Goal: Task Accomplishment & Management: Manage account settings

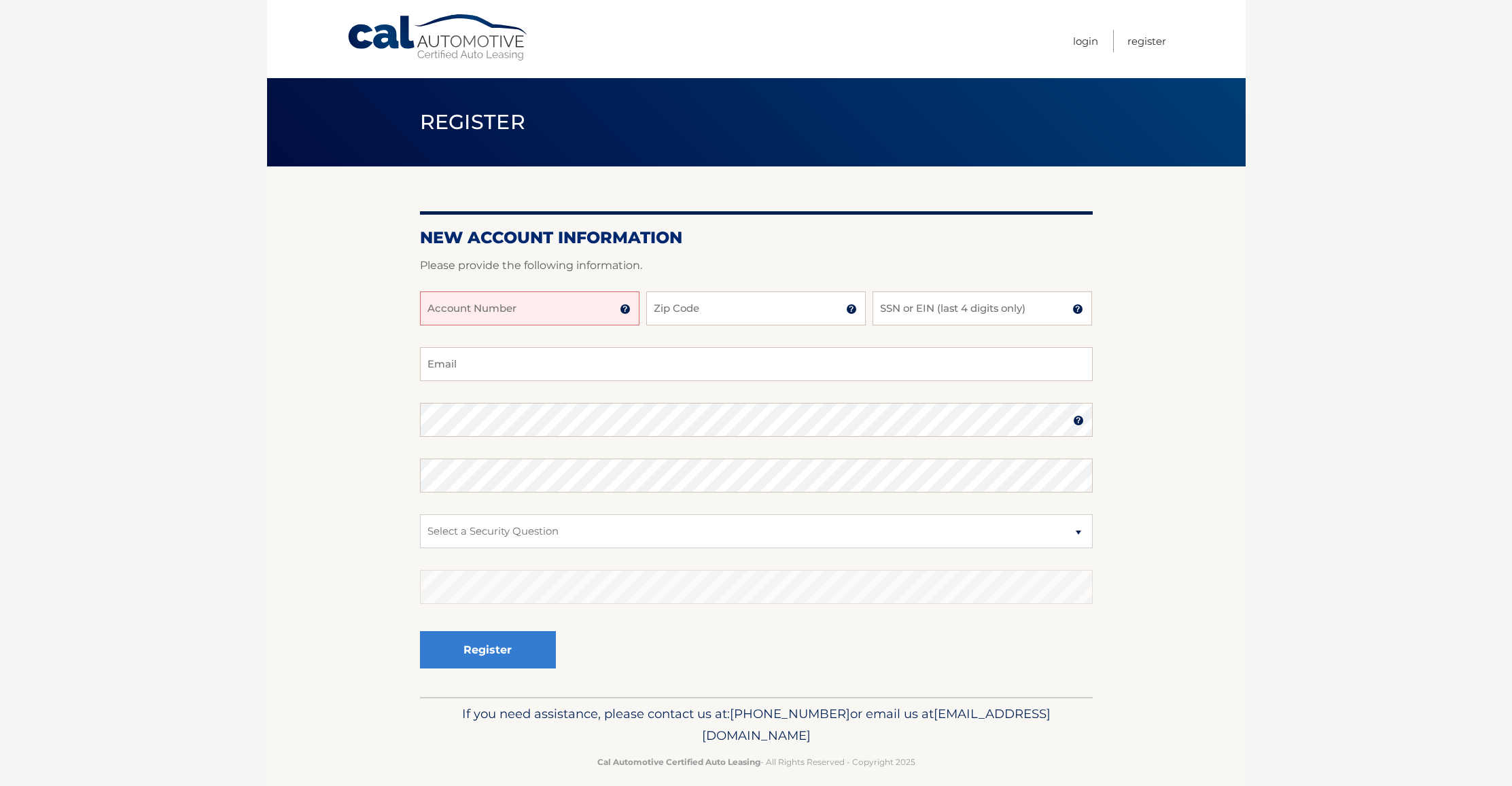
click at [562, 310] on input "Account Number" at bounding box center [530, 308] width 220 height 34
type input "44456019188"
type input "07748"
type input "5318"
type input "jcgrosso98@gmail.com"
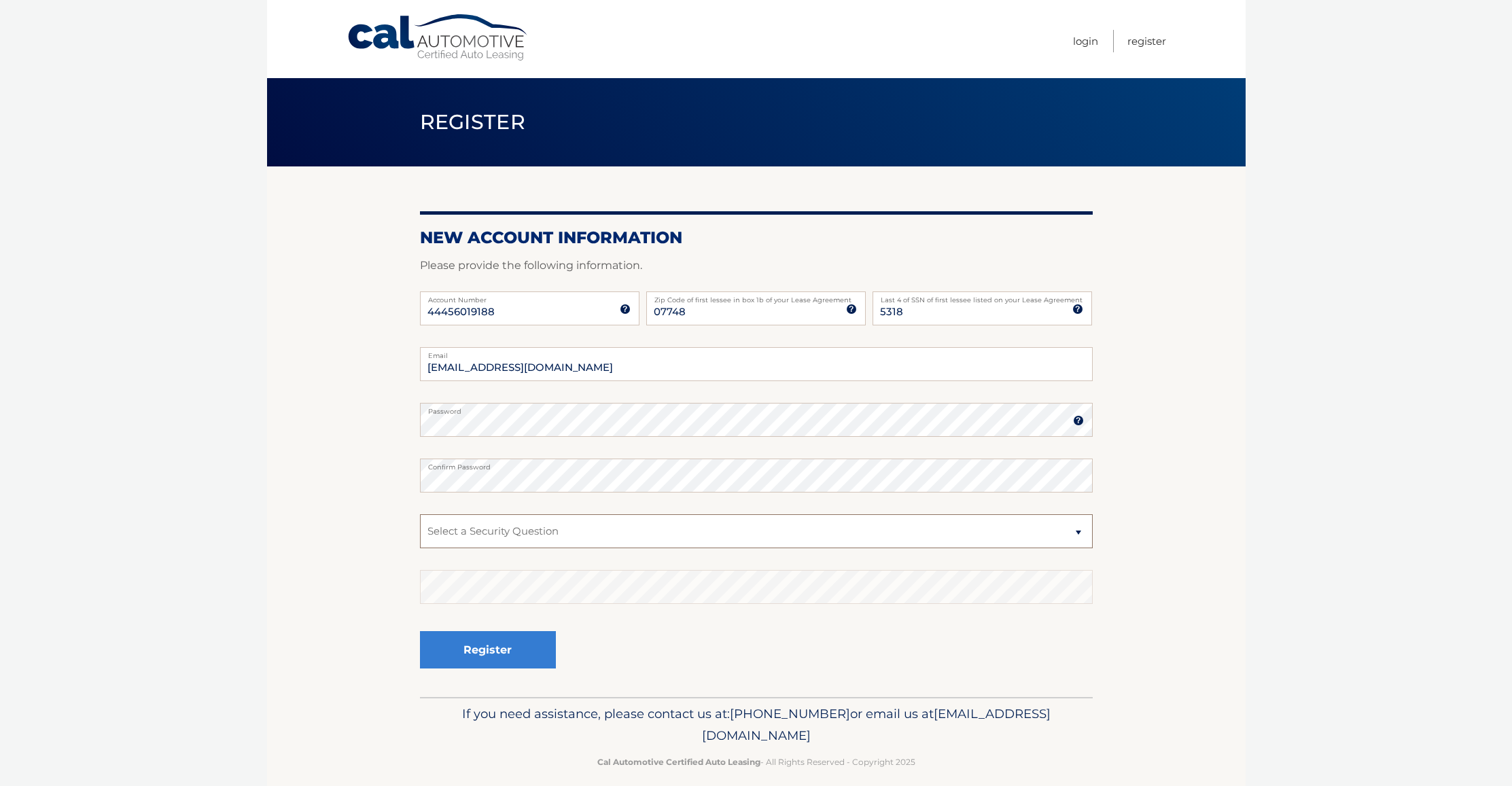
select select "2"
click at [462, 651] on button "Register" at bounding box center [488, 649] width 136 height 37
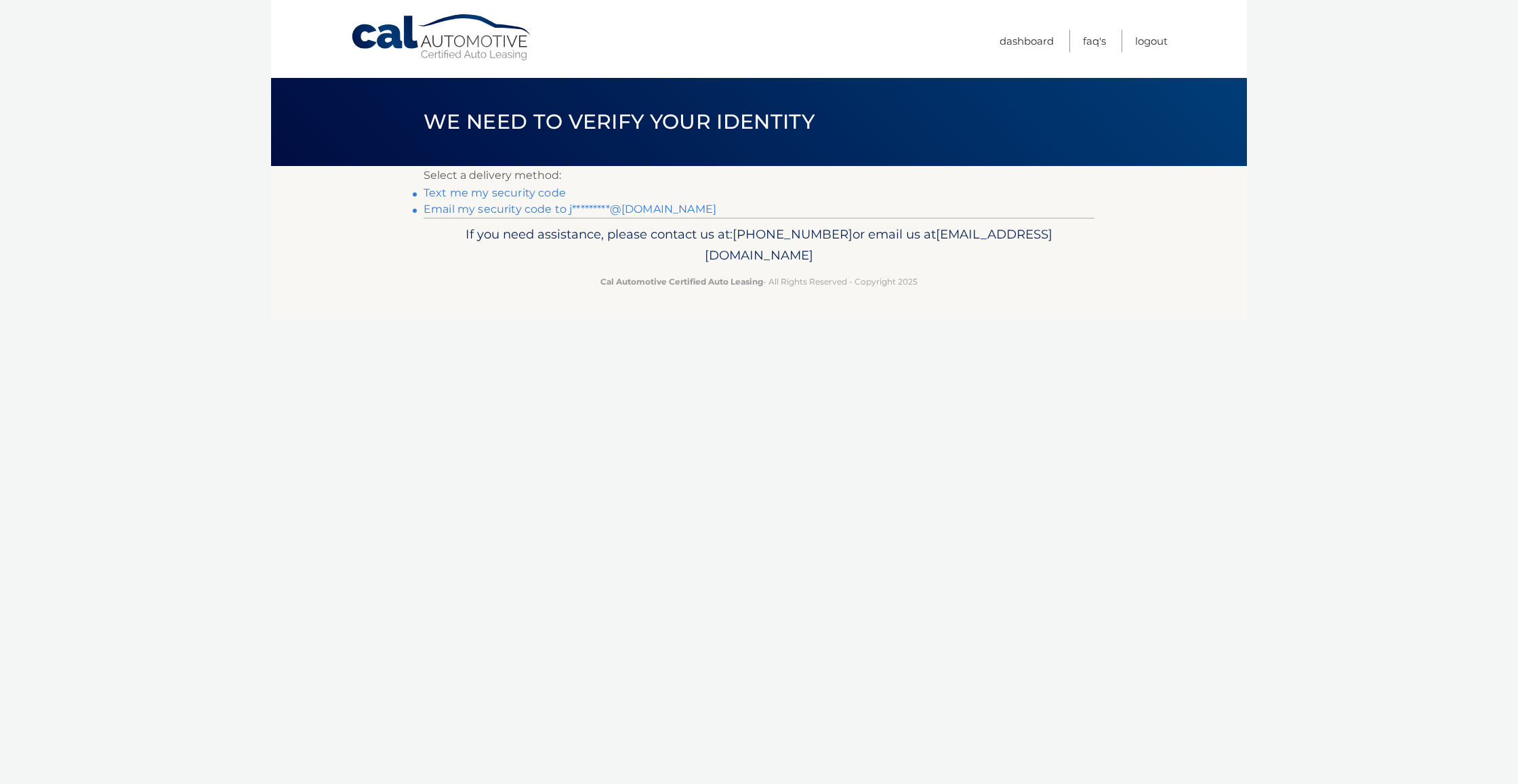
click at [477, 190] on link "Text me my security code" at bounding box center [494, 193] width 142 height 13
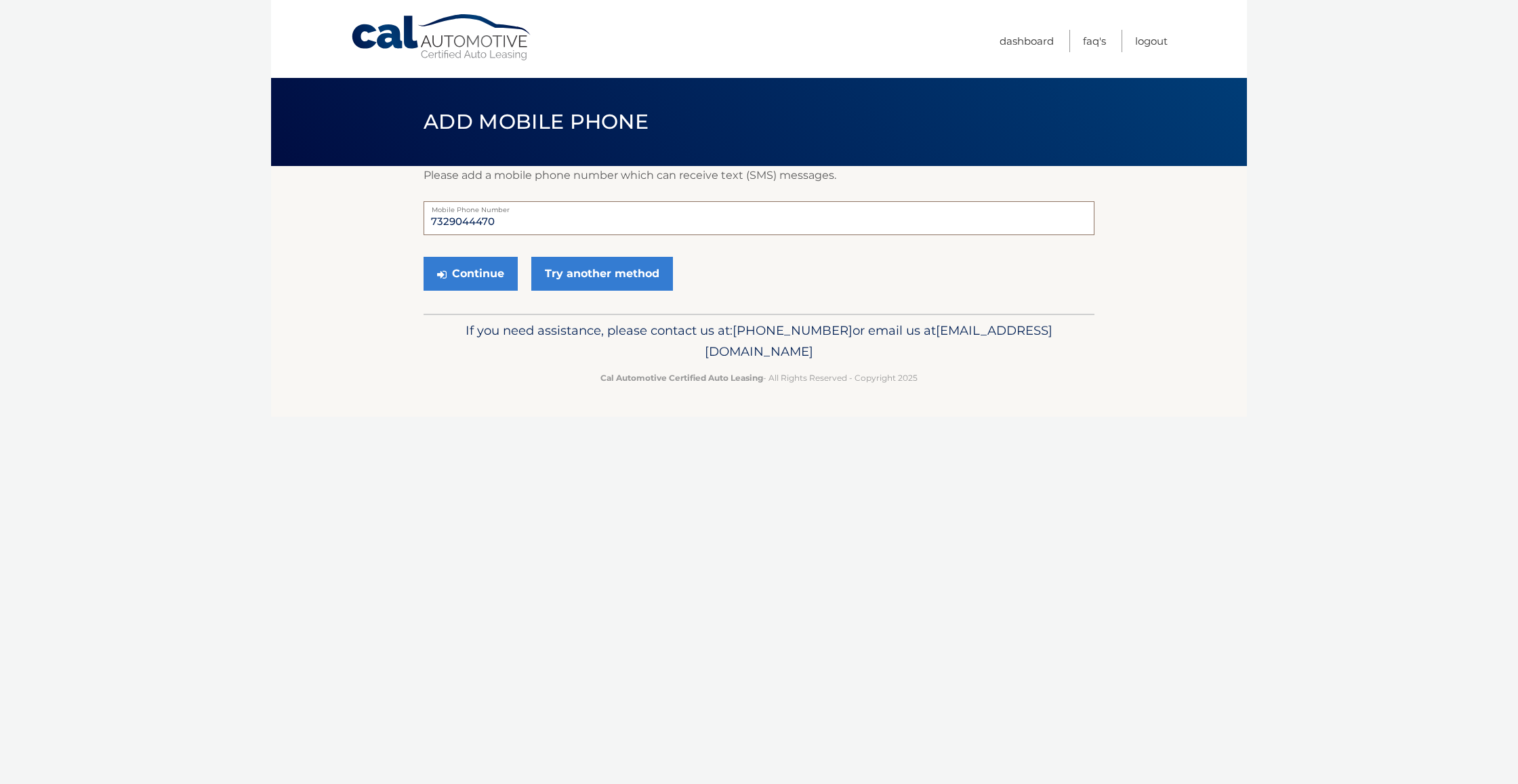
click at [512, 221] on input "7329044470" at bounding box center [759, 218] width 671 height 34
type input "7329044471"
click at [476, 277] on button "Continue" at bounding box center [470, 273] width 94 height 34
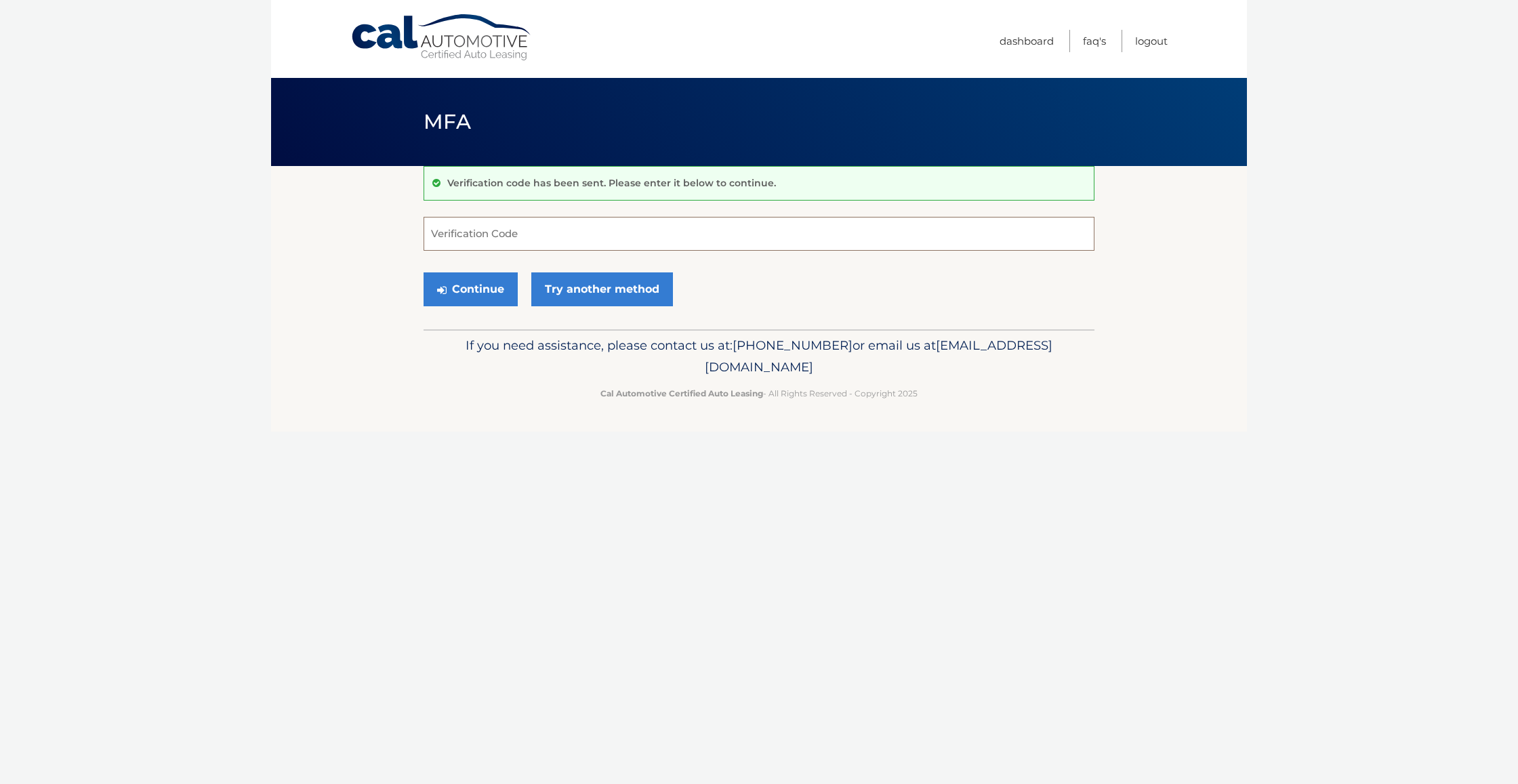
click at [476, 236] on input "Verification Code" at bounding box center [759, 233] width 671 height 34
type input "999729"
click at [470, 288] on button "Continue" at bounding box center [470, 289] width 94 height 34
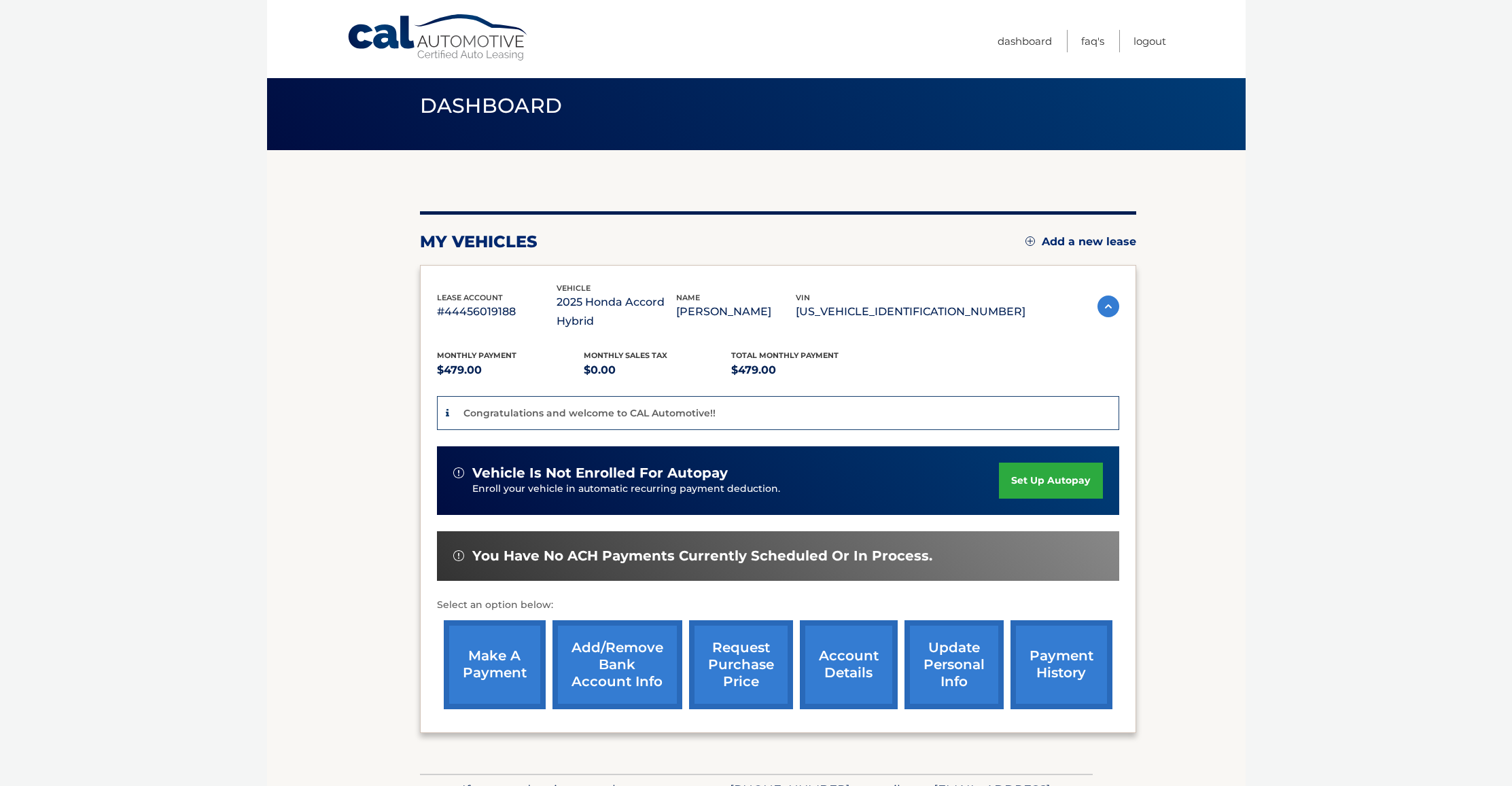
scroll to position [14, 0]
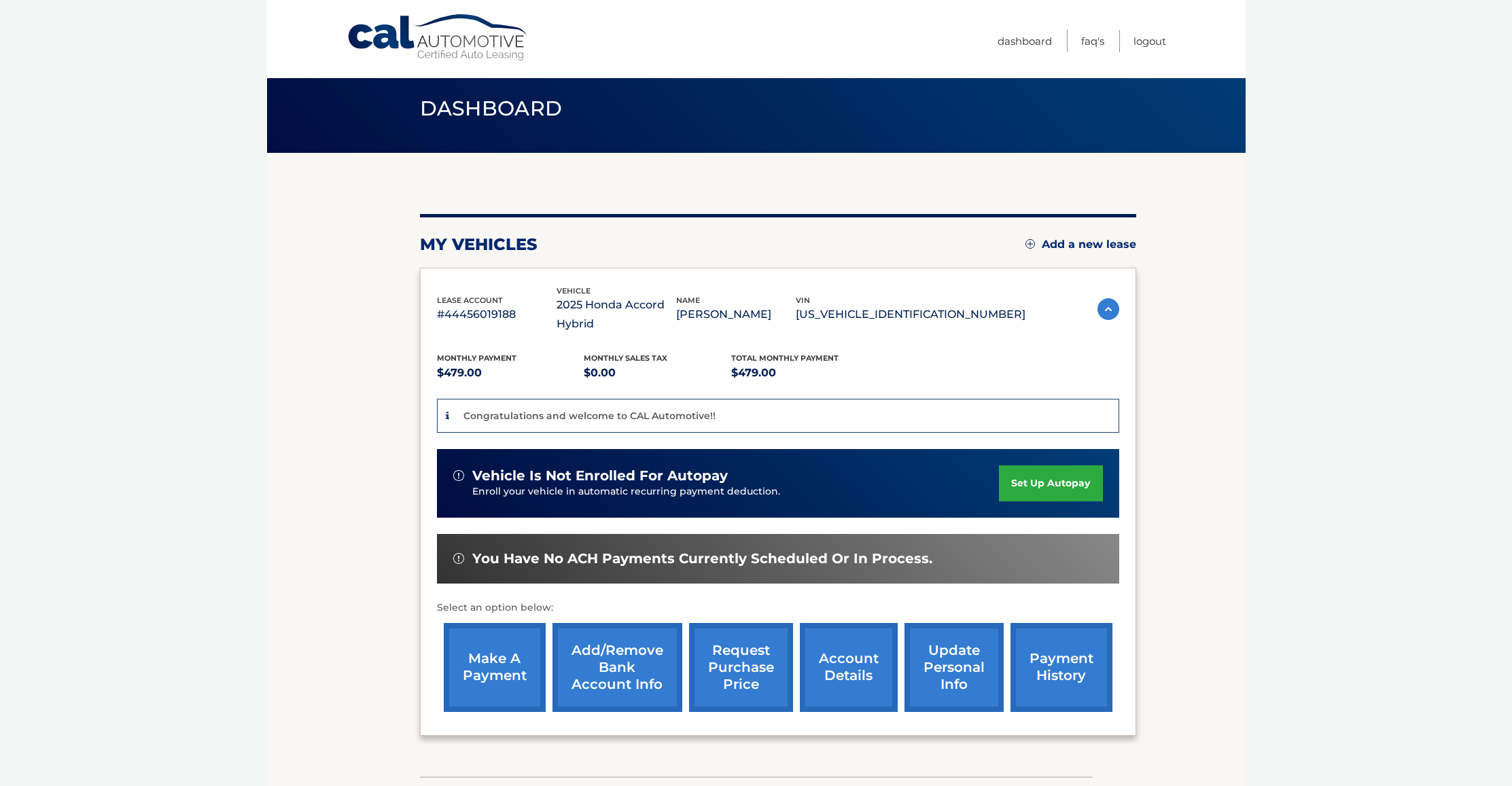
click at [1047, 485] on link "set up autopay" at bounding box center [1050, 483] width 103 height 36
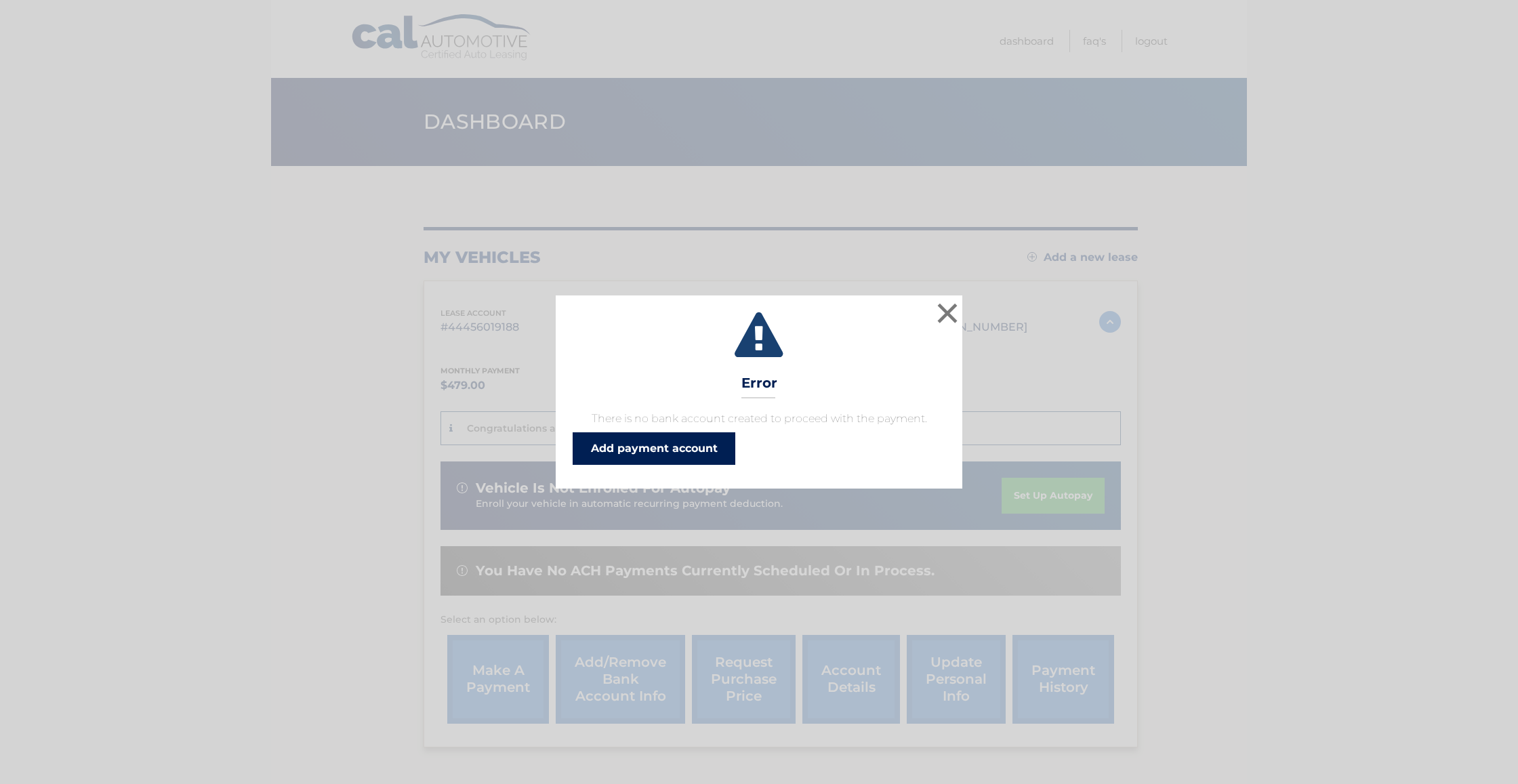
click at [689, 452] on link "Add payment account" at bounding box center [654, 449] width 163 height 33
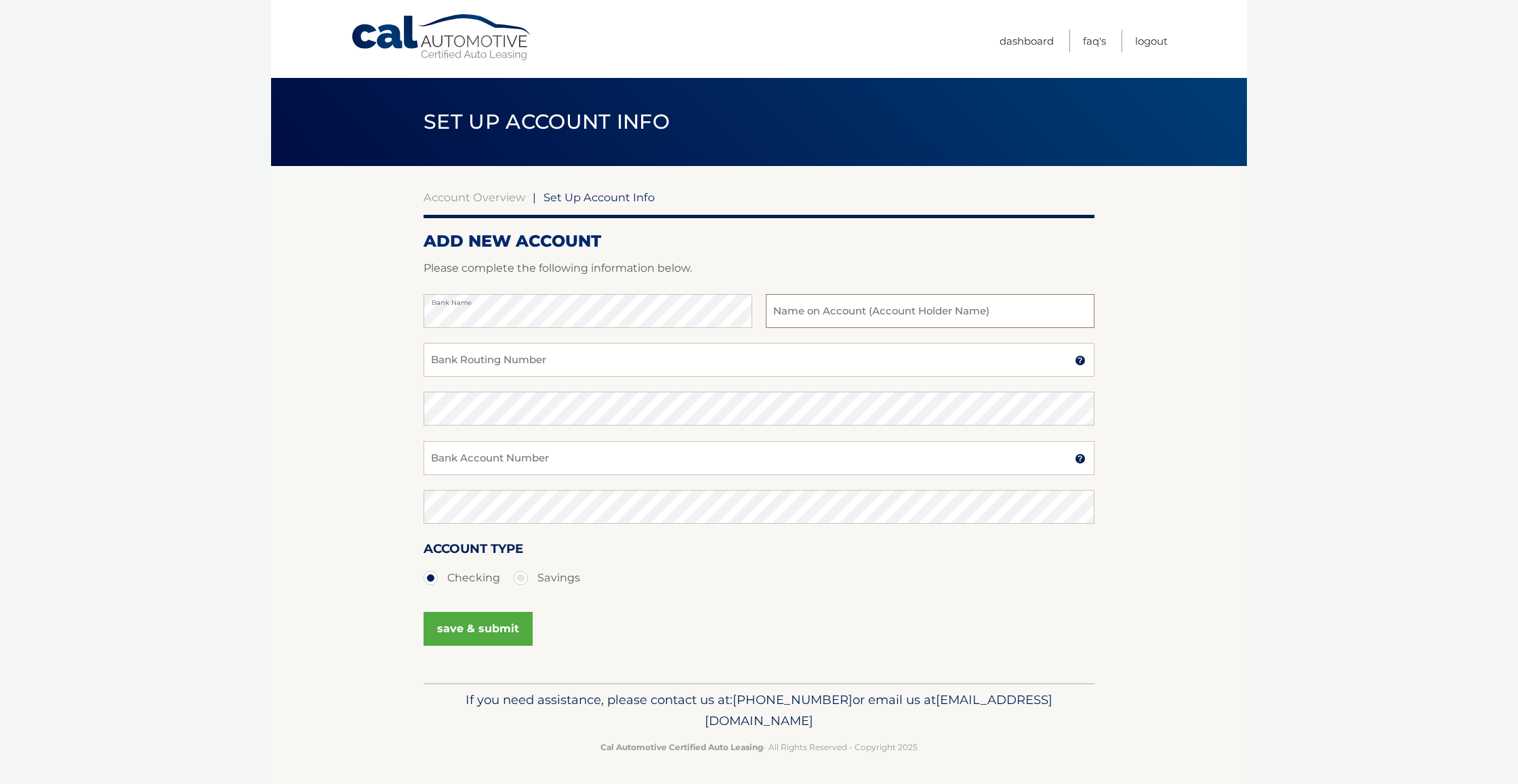
click at [855, 307] on input "text" at bounding box center [930, 310] width 328 height 34
type input "[PERSON_NAME]"
click at [499, 362] on input "Bank Routing Number" at bounding box center [759, 359] width 671 height 34
paste input "231270353"
type input "231270353"
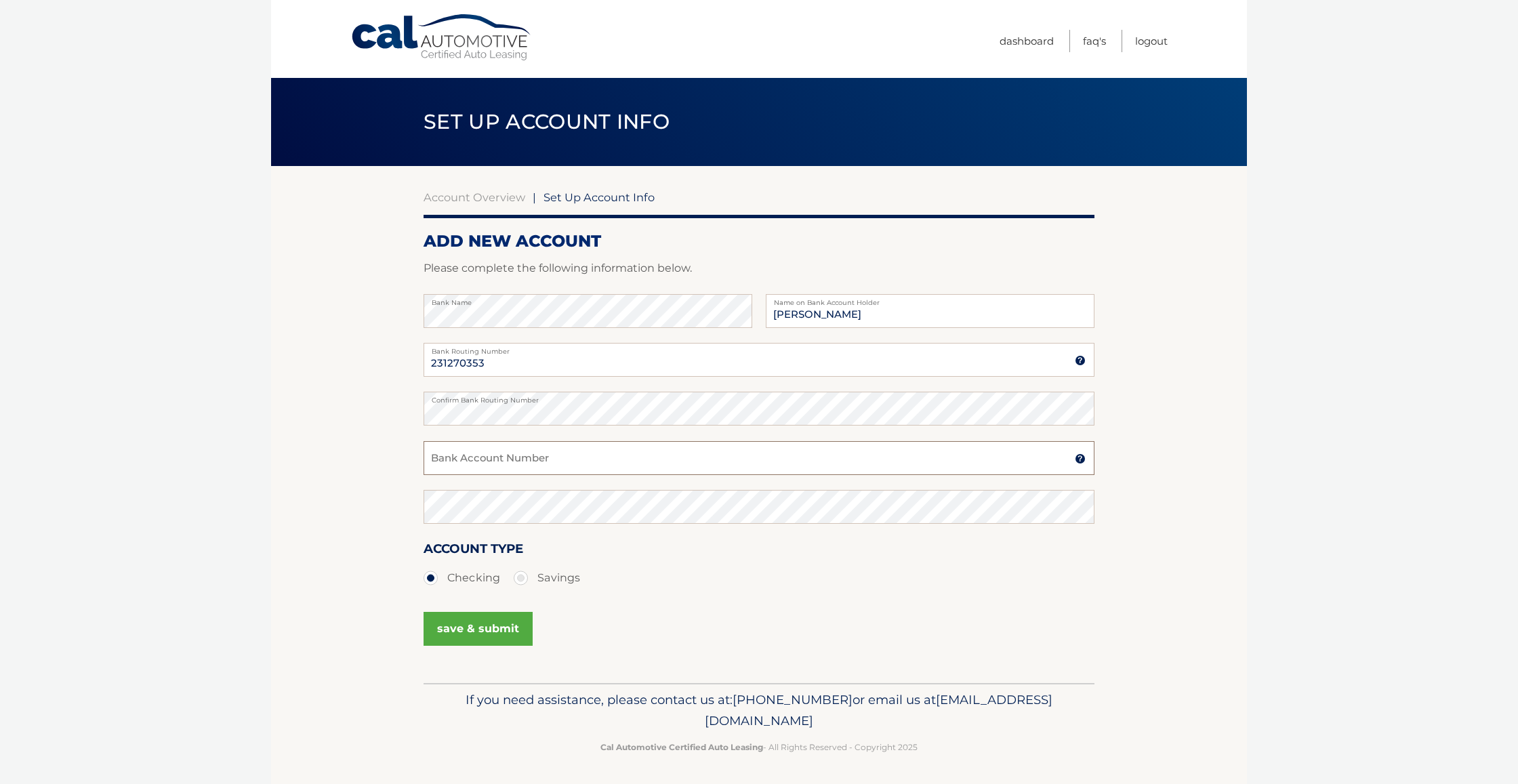
click at [448, 466] on input "Bank Account Number" at bounding box center [759, 457] width 671 height 34
type input "0101003202"
click at [477, 626] on button "save & submit" at bounding box center [477, 628] width 109 height 34
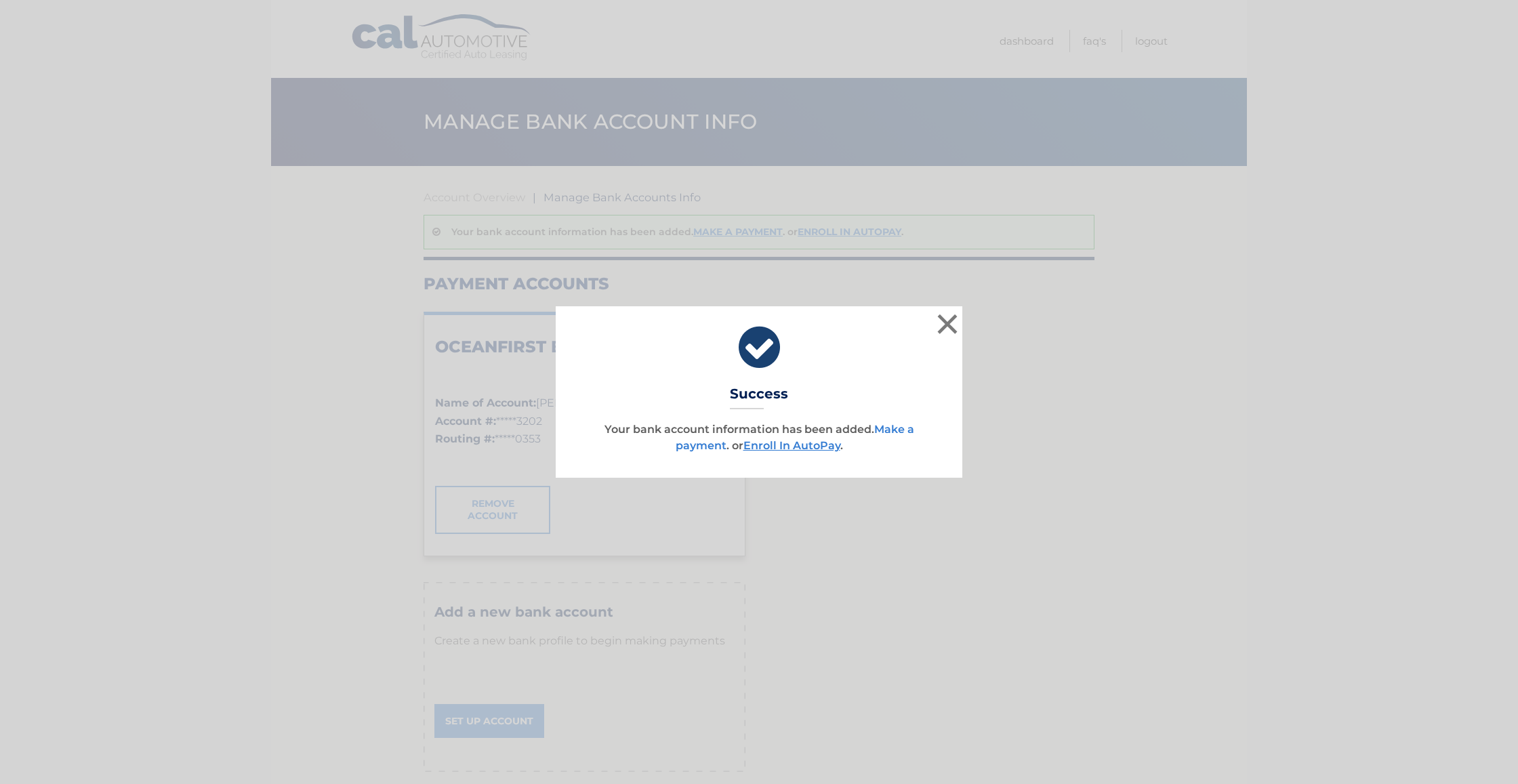
click at [899, 424] on link "Make a payment" at bounding box center [795, 437] width 238 height 29
click at [885, 432] on link "Make a payment" at bounding box center [795, 437] width 238 height 29
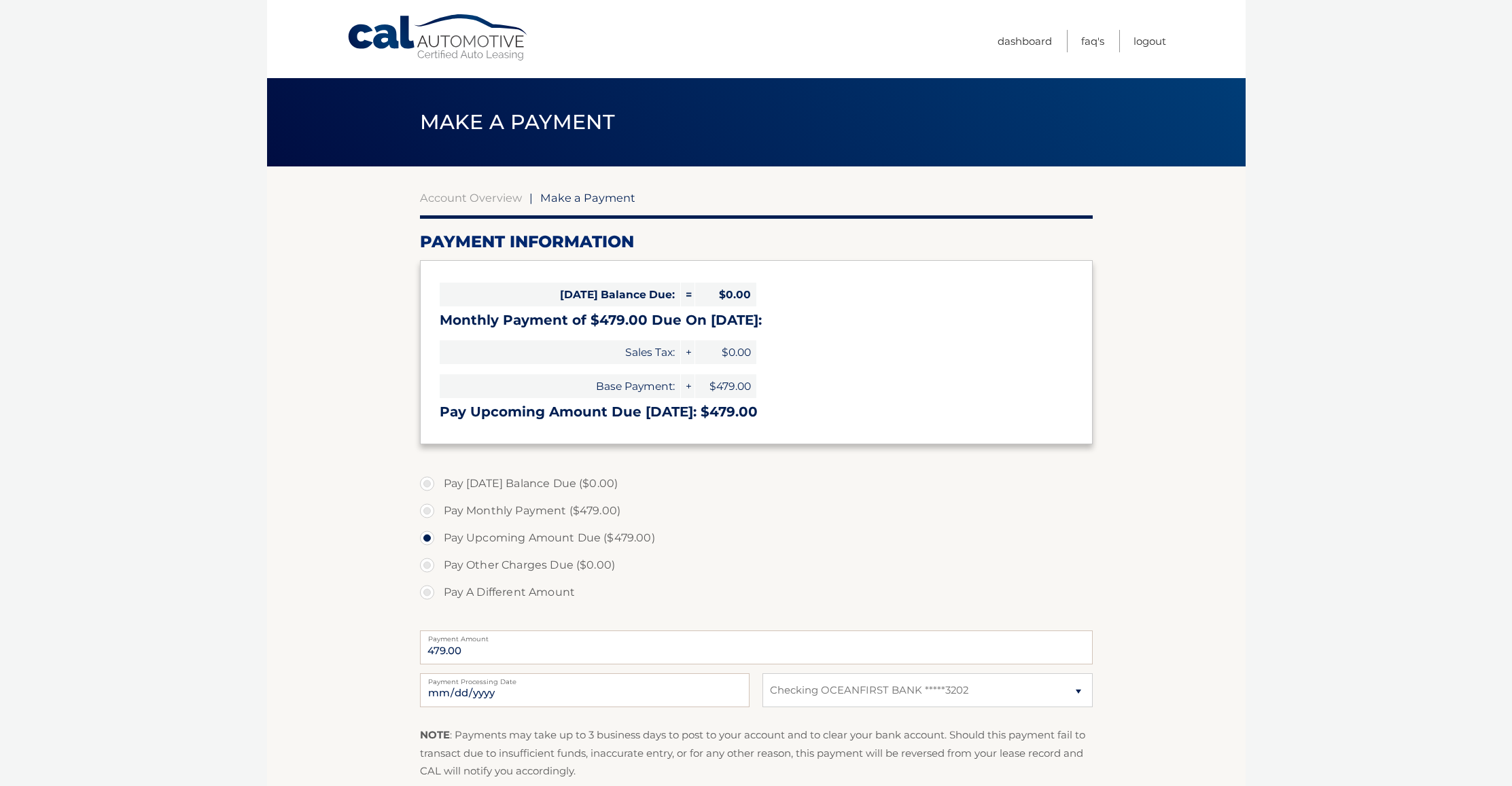
select select "YmNlYWFiOWUtMjcwNC00OGJjLWJhMzEtMDgyMmFkYjMxMGI5"
click at [427, 507] on label "Pay Monthly Payment ($479.00)" at bounding box center [756, 511] width 673 height 27
click at [427, 507] on input "Pay Monthly Payment ($479.00)" at bounding box center [431, 508] width 14 height 21
radio input "true"
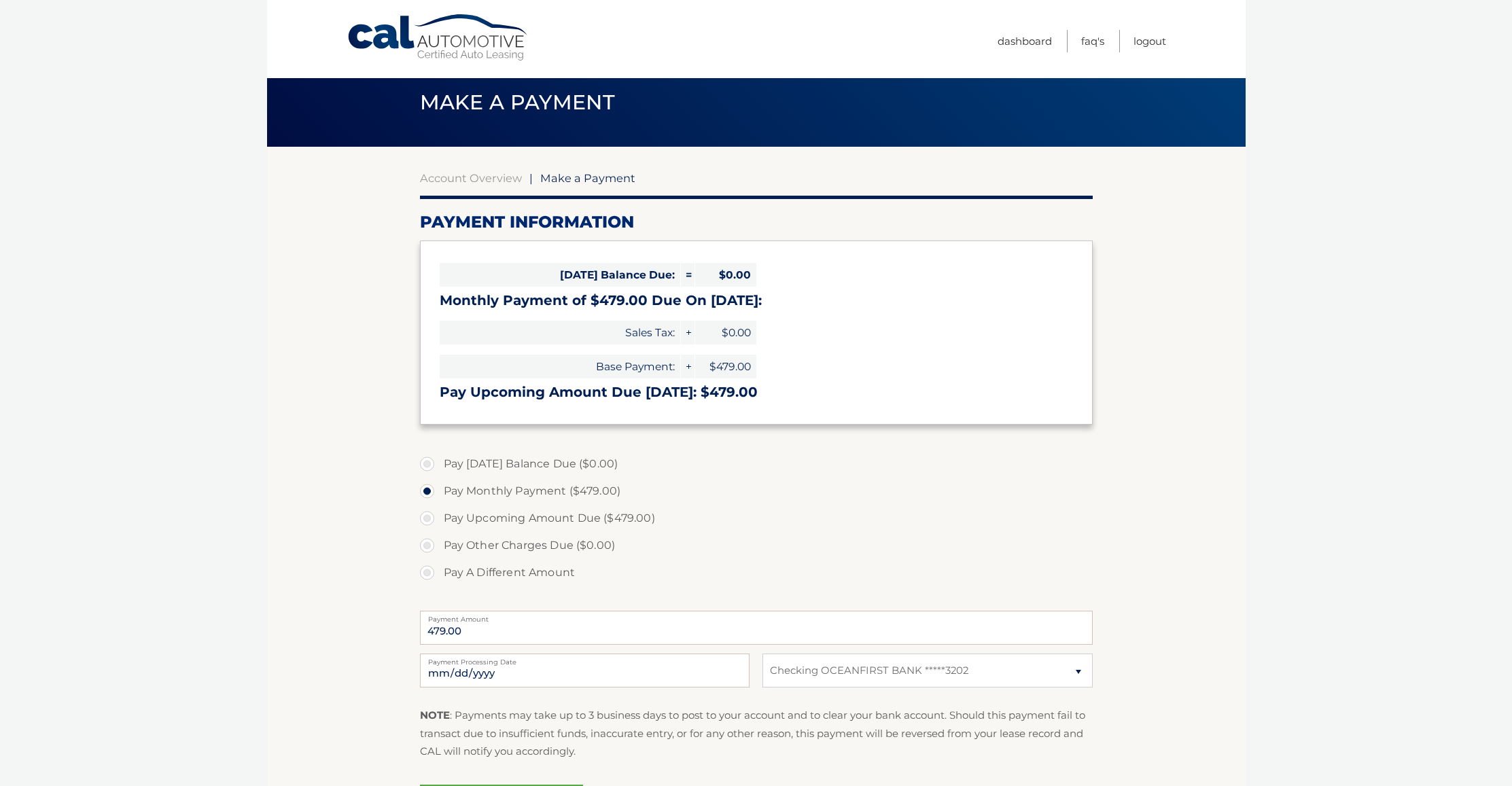
scroll to position [14, 0]
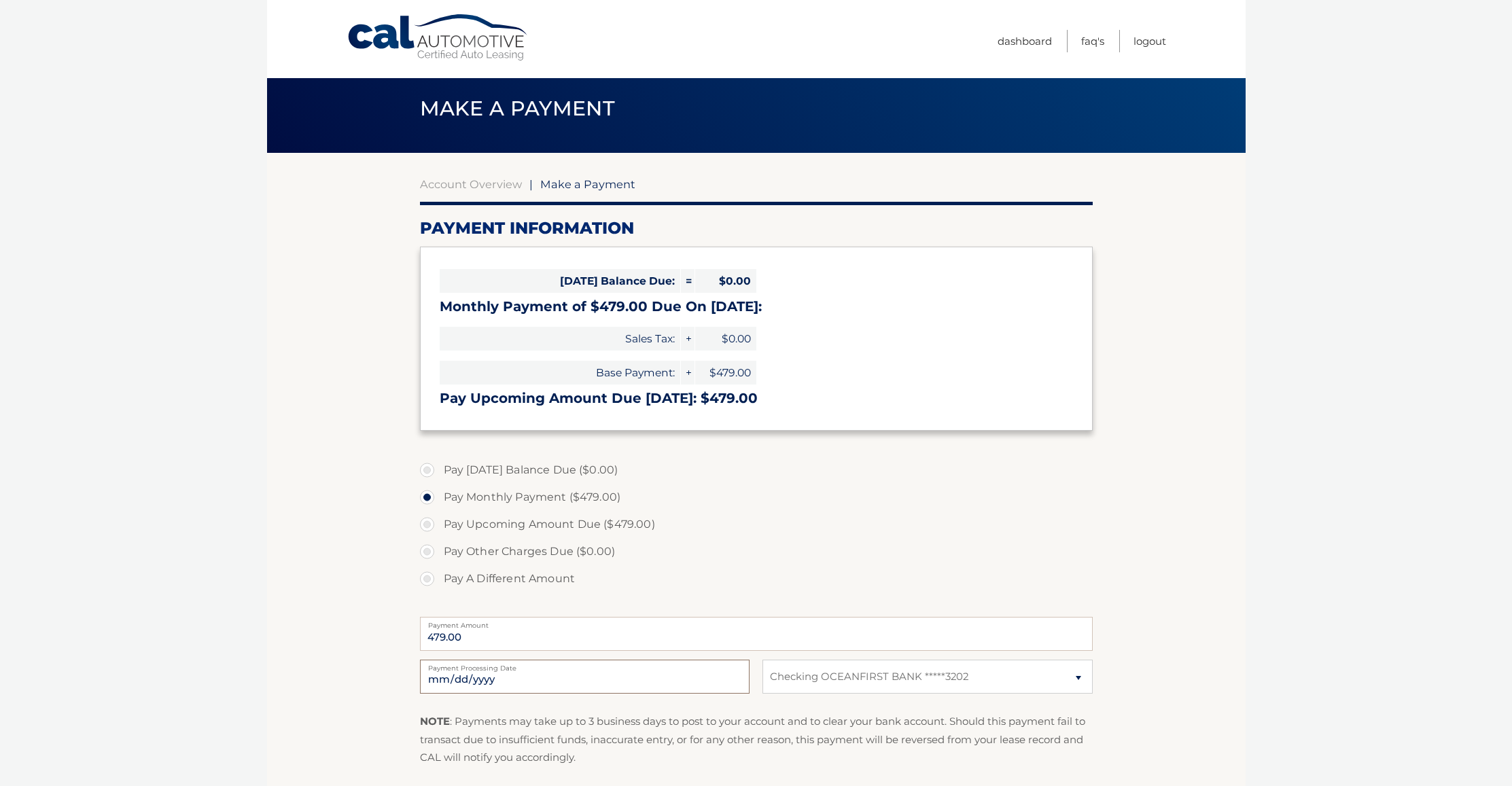
click at [523, 677] on input "[DATE]" at bounding box center [585, 676] width 329 height 34
type input "[DATE]"
click at [893, 527] on label "Pay Upcoming Amount Due ($479.00)" at bounding box center [756, 524] width 673 height 27
click at [439, 527] on input "Pay Upcoming Amount Due ($479.00)" at bounding box center [431, 521] width 14 height 21
radio input "true"
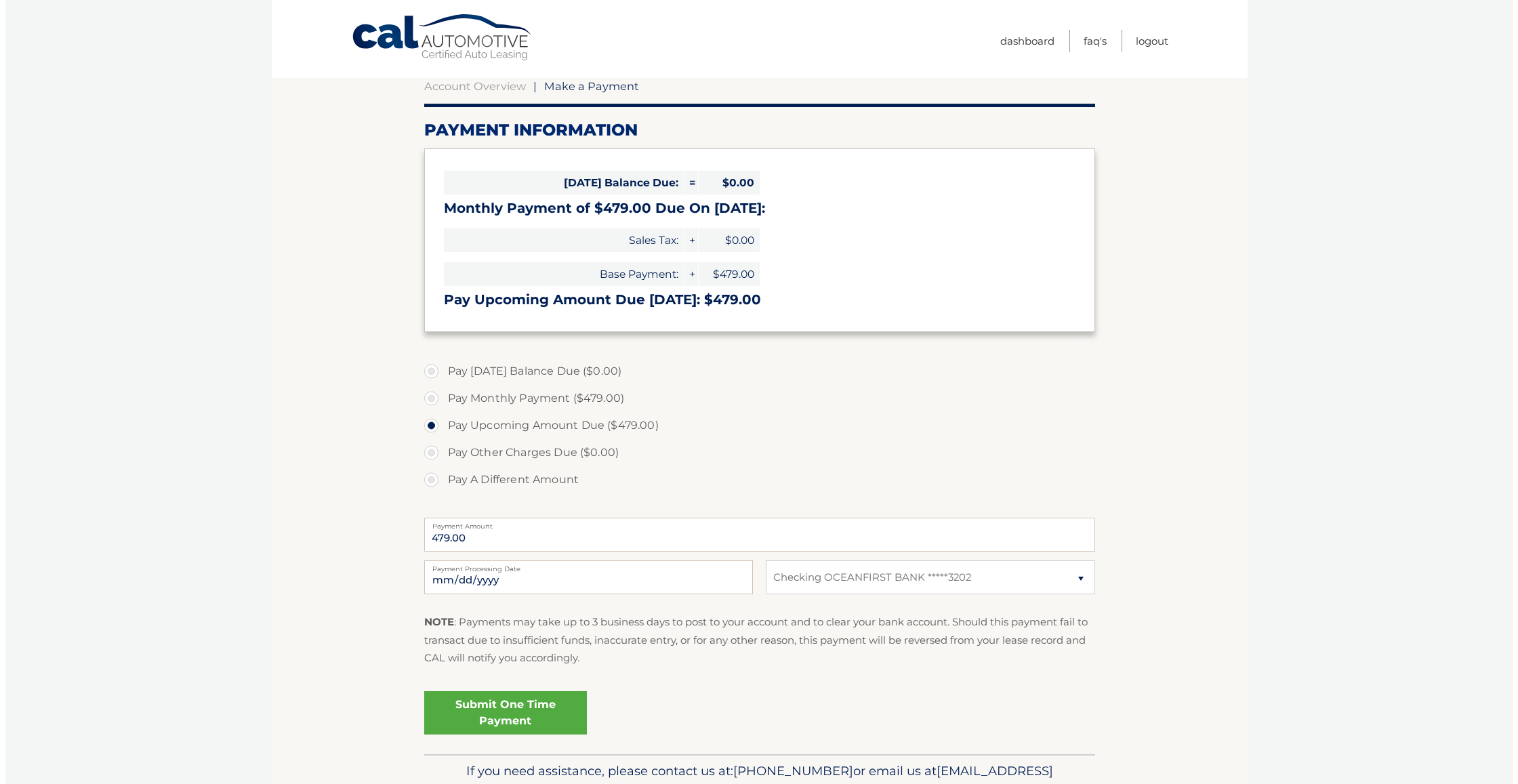
scroll to position [125, 0]
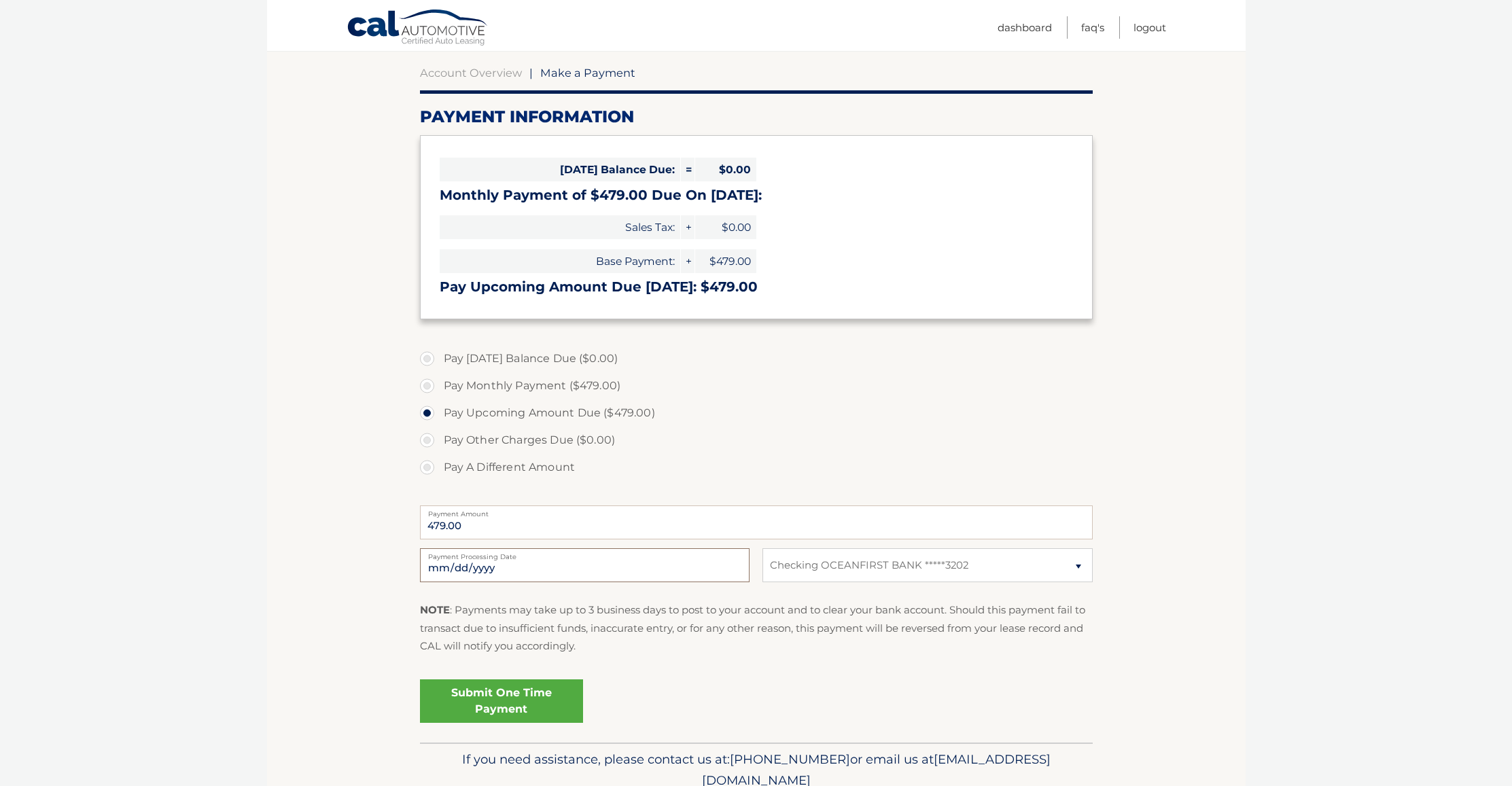
click at [623, 571] on input "[DATE]" at bounding box center [585, 564] width 329 height 34
type input "[DATE]"
click at [755, 669] on fieldset "Pay [DATE] Balance Due ($0.00) Pay Monthly Payment ($479.00) Pay Upcoming Amoun…" at bounding box center [756, 541] width 673 height 401
click at [538, 699] on link "Submit One Time Payment" at bounding box center [502, 700] width 163 height 44
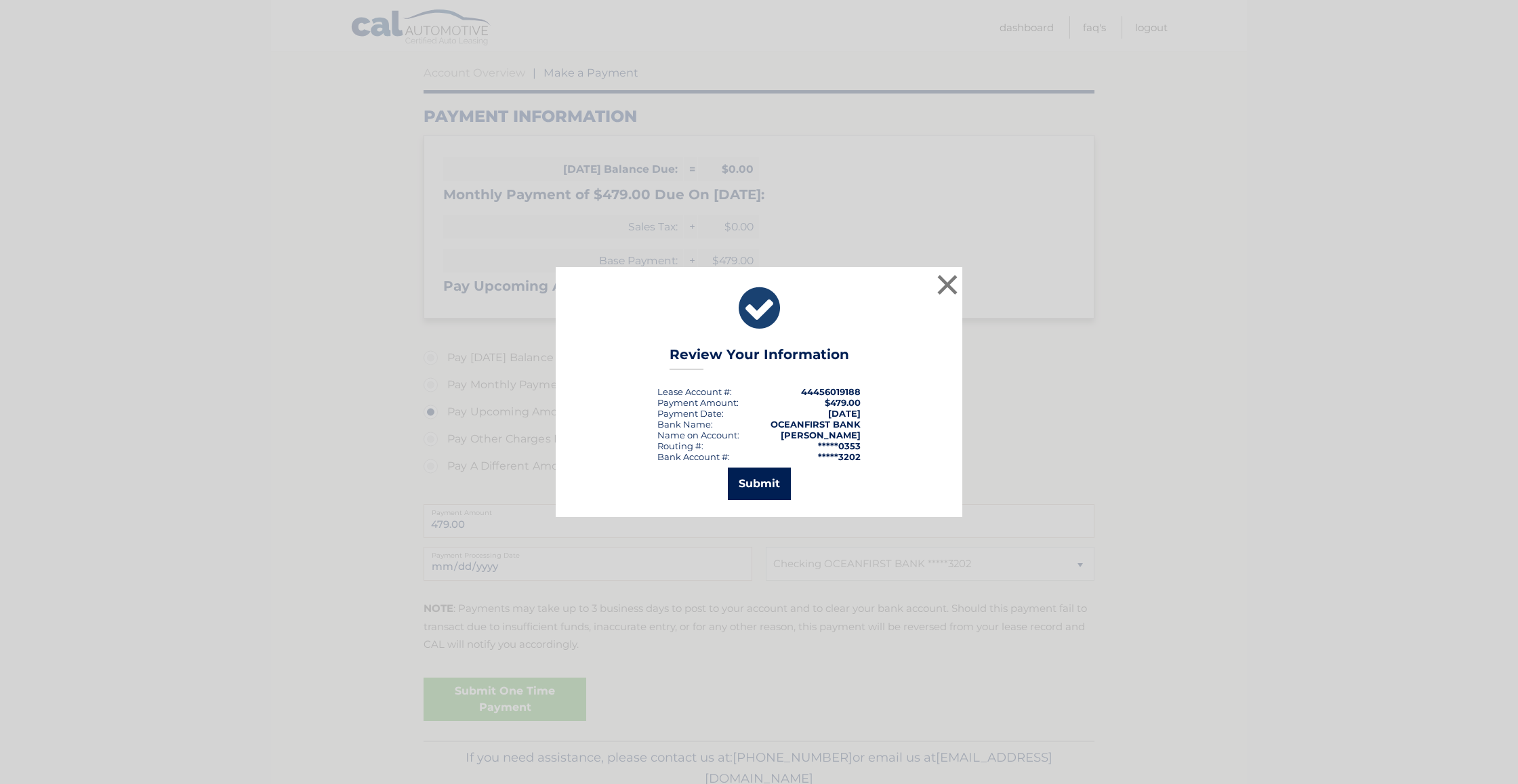
click at [767, 477] on button "Submit" at bounding box center [759, 484] width 63 height 33
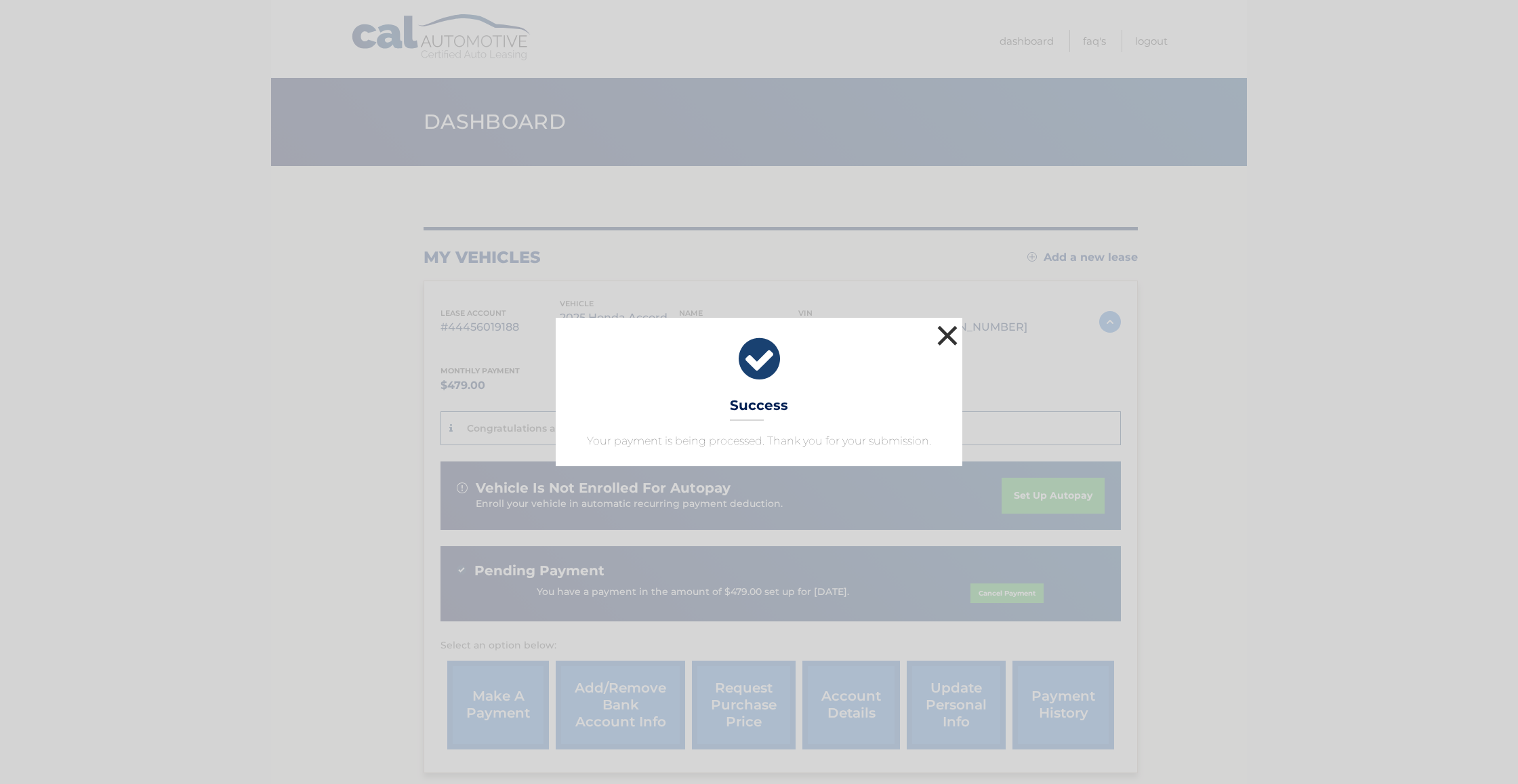
click at [940, 337] on button "×" at bounding box center [947, 335] width 27 height 27
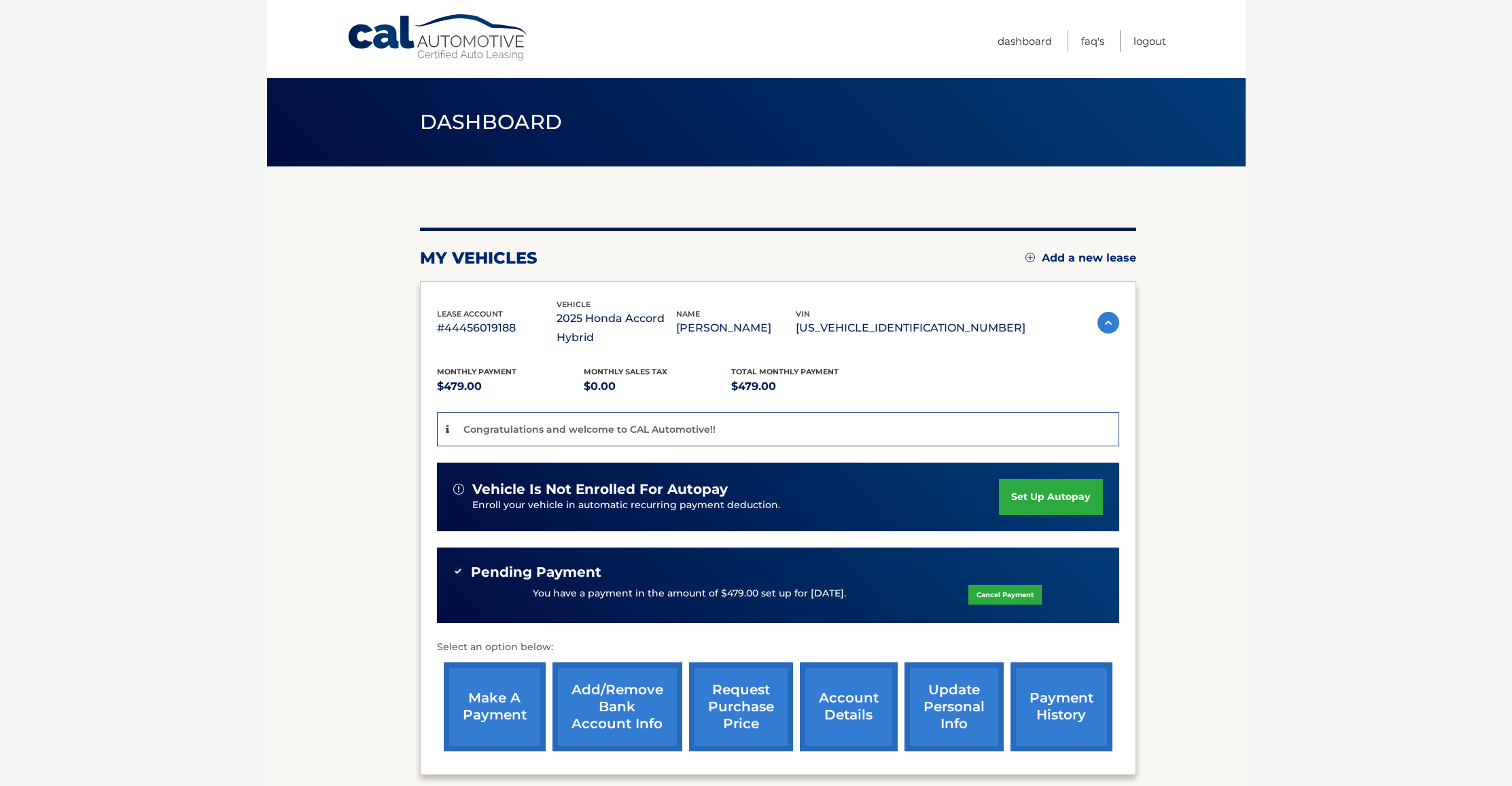
click at [1028, 501] on link "set up autopay" at bounding box center [1050, 496] width 103 height 36
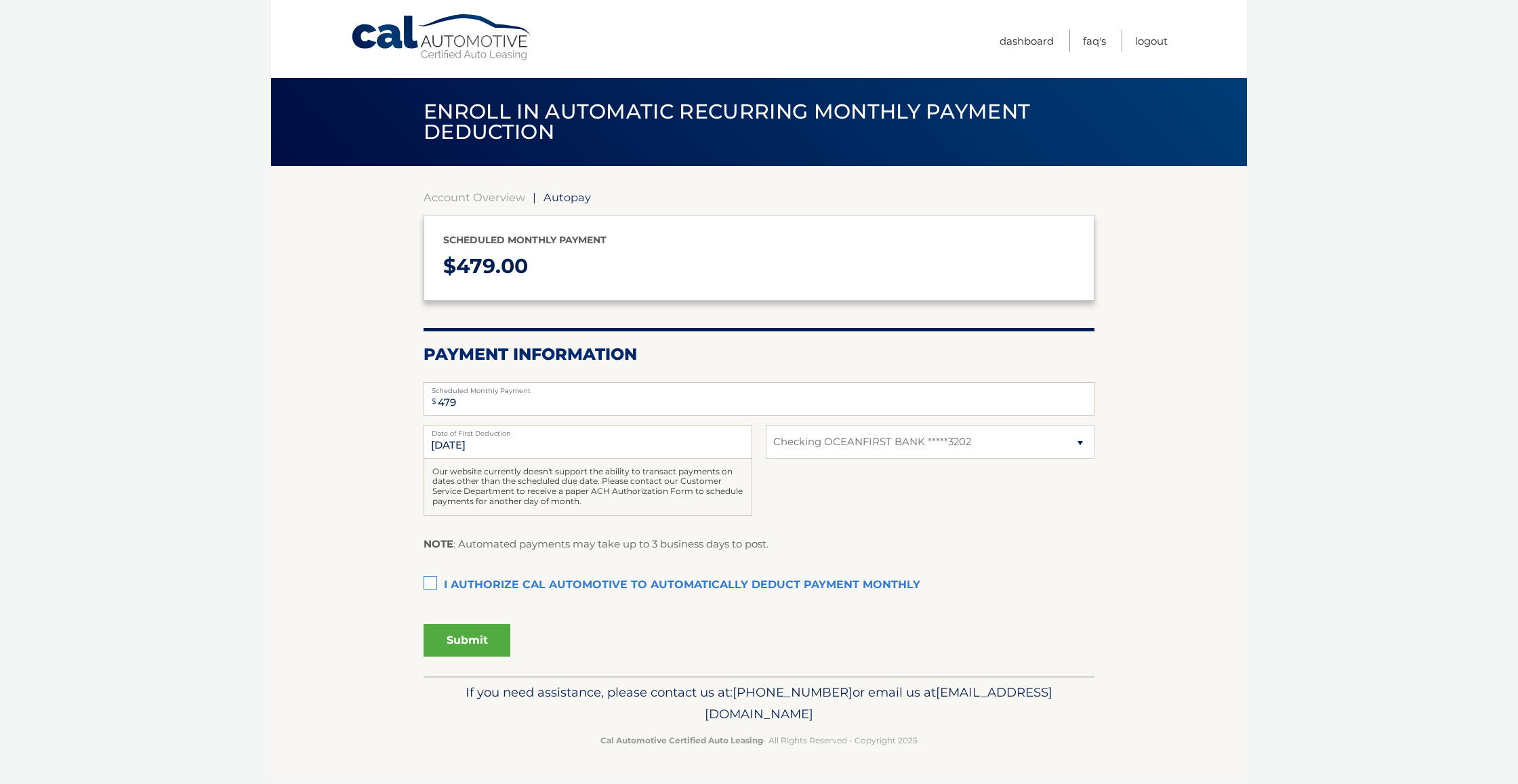
select select "YmNlYWFiOWUtMjcwNC00OGJjLWJhMzEtMDgyMmFkYjMxMGI5"
click at [437, 574] on label "I authorize cal automotive to automatically deduct payment monthly This checkbo…" at bounding box center [759, 585] width 671 height 27
click at [0, 0] on input "I authorize cal automotive to automatically deduct payment monthly This checkbo…" at bounding box center [0, 0] width 0 height 0
click at [458, 632] on button "Submit" at bounding box center [467, 640] width 87 height 33
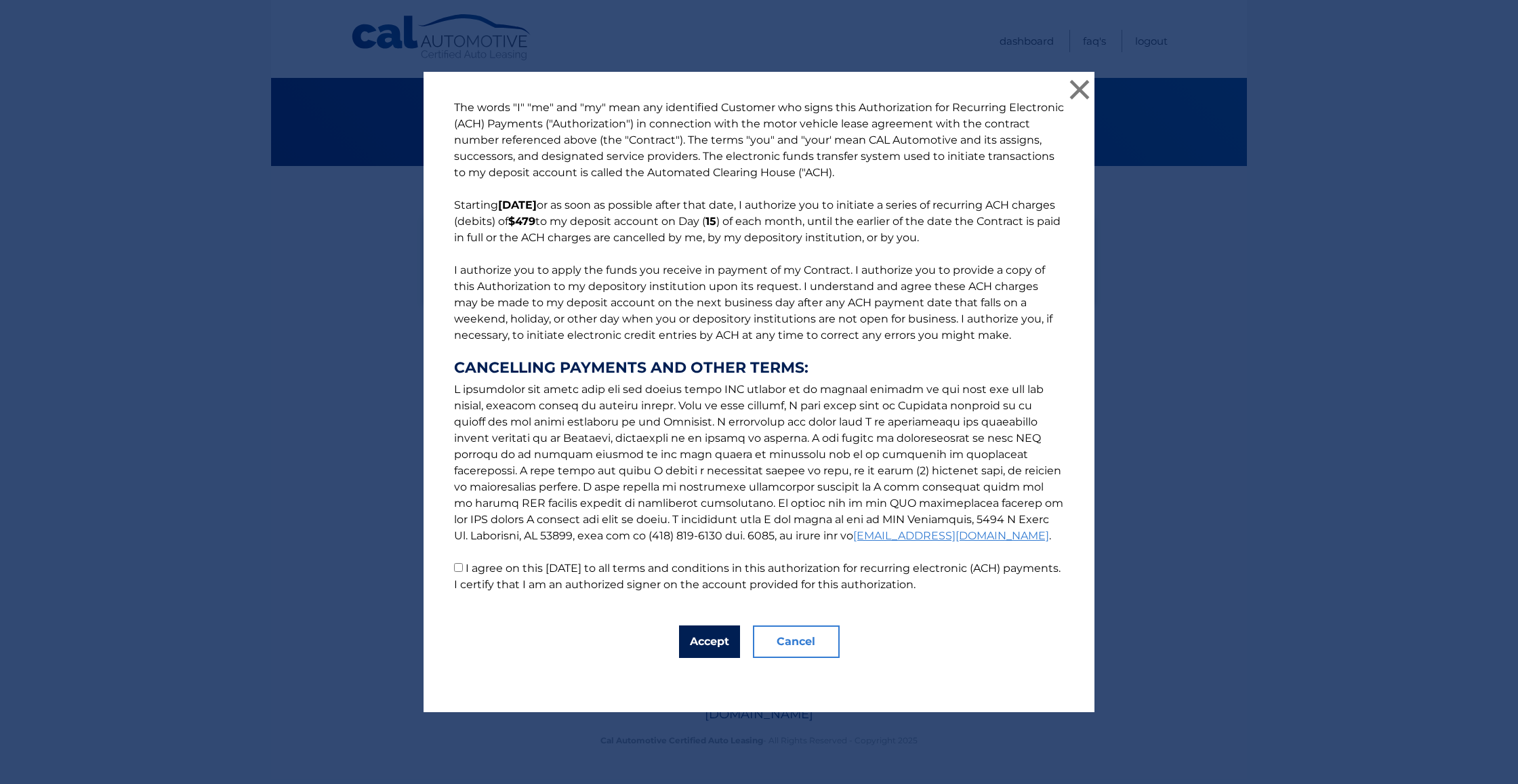
click at [710, 650] on button "Accept" at bounding box center [709, 641] width 61 height 33
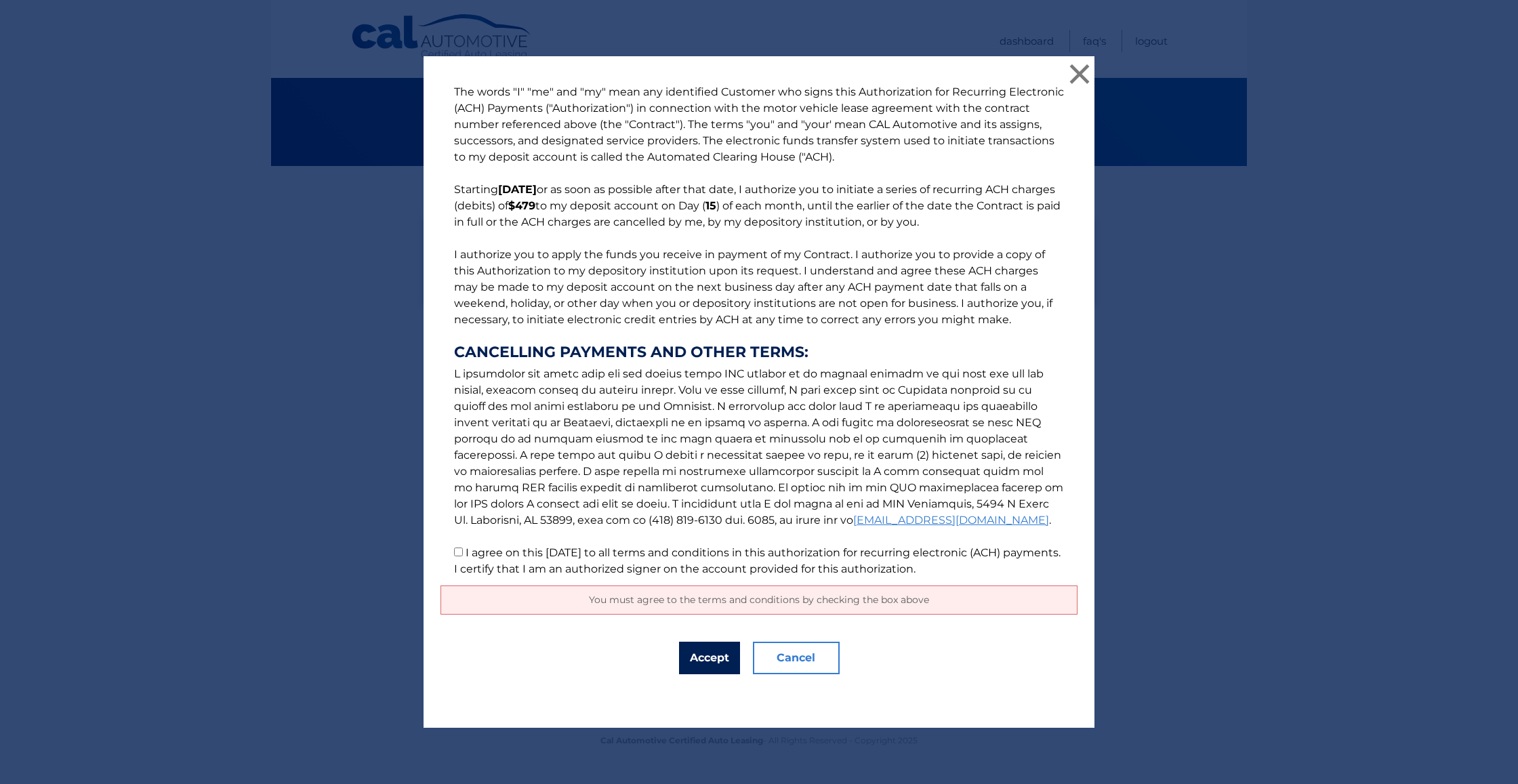
click at [704, 656] on button "Accept" at bounding box center [709, 658] width 61 height 33
drag, startPoint x: 452, startPoint y: 558, endPoint x: 510, endPoint y: 580, distance: 62.0
click at [452, 558] on p "The words "I" "me" and "my" mean any identified Customer who signs this Authori…" at bounding box center [759, 330] width 637 height 493
click at [456, 554] on input "I agree on this 10/12/2025 to all terms and conditions in this authorization fo…" at bounding box center [458, 551] width 9 height 9
checkbox input "true"
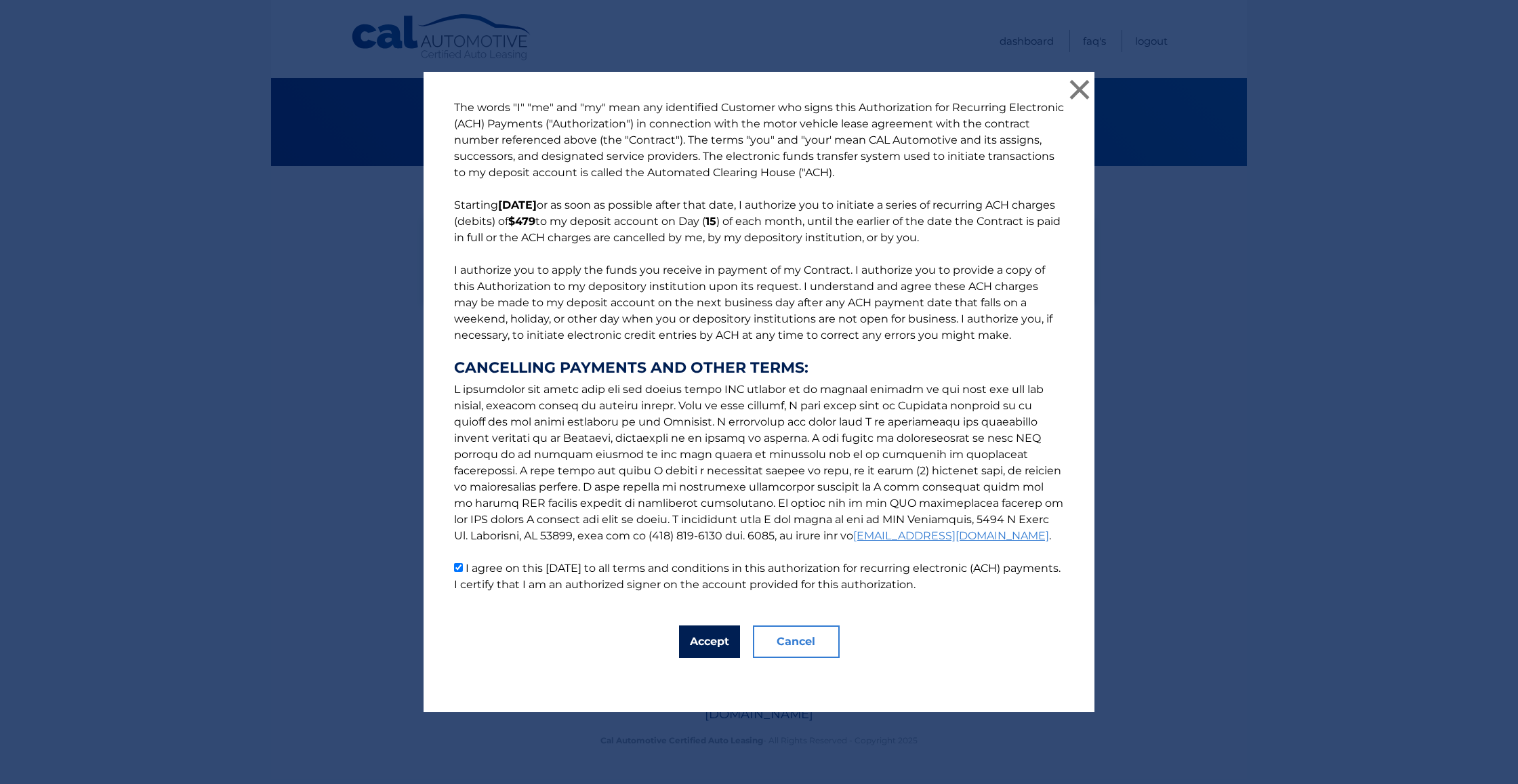
click at [714, 636] on button "Accept" at bounding box center [709, 641] width 61 height 33
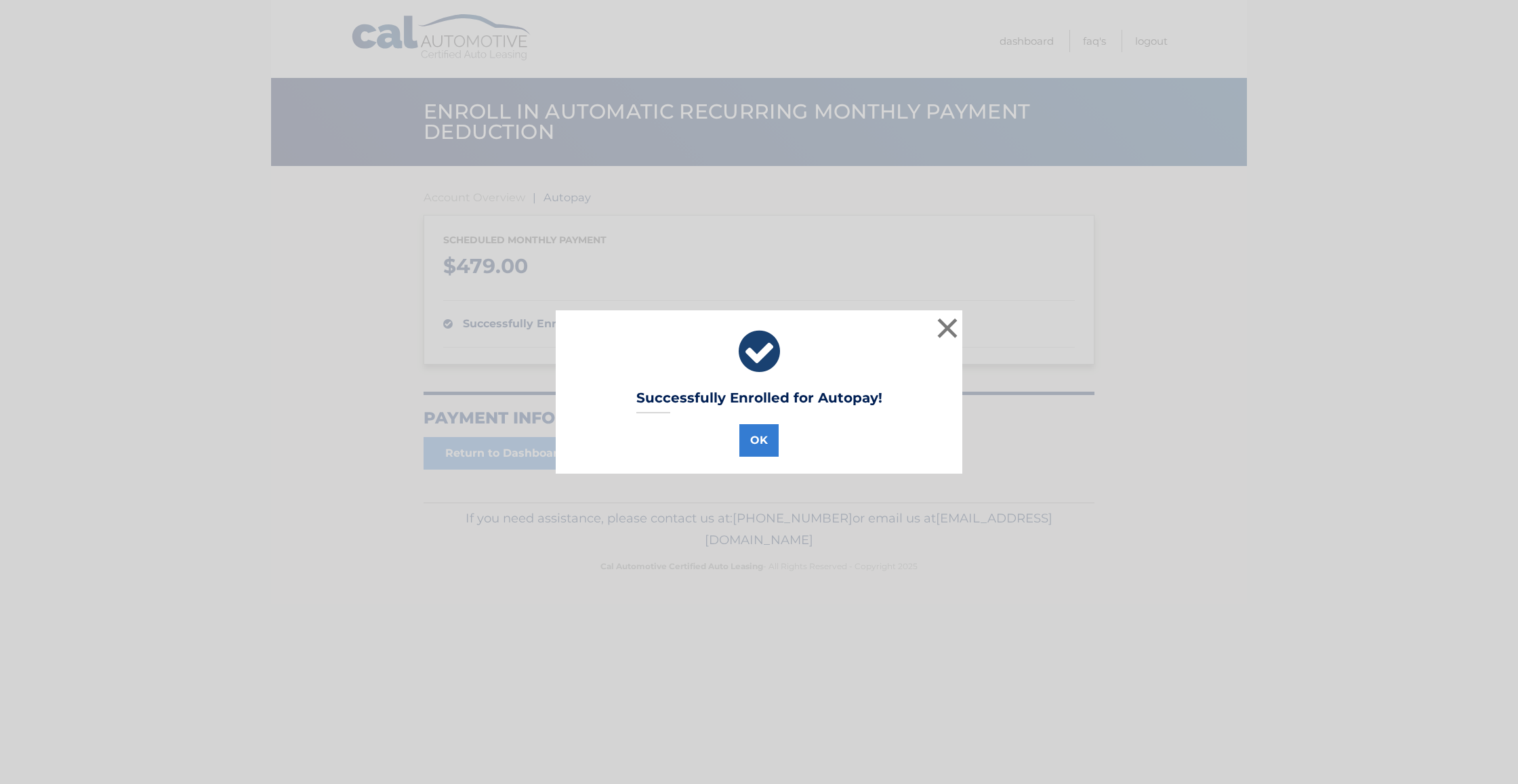
click at [759, 433] on button "OK" at bounding box center [759, 440] width 39 height 33
